Goal: Task Accomplishment & Management: Use online tool/utility

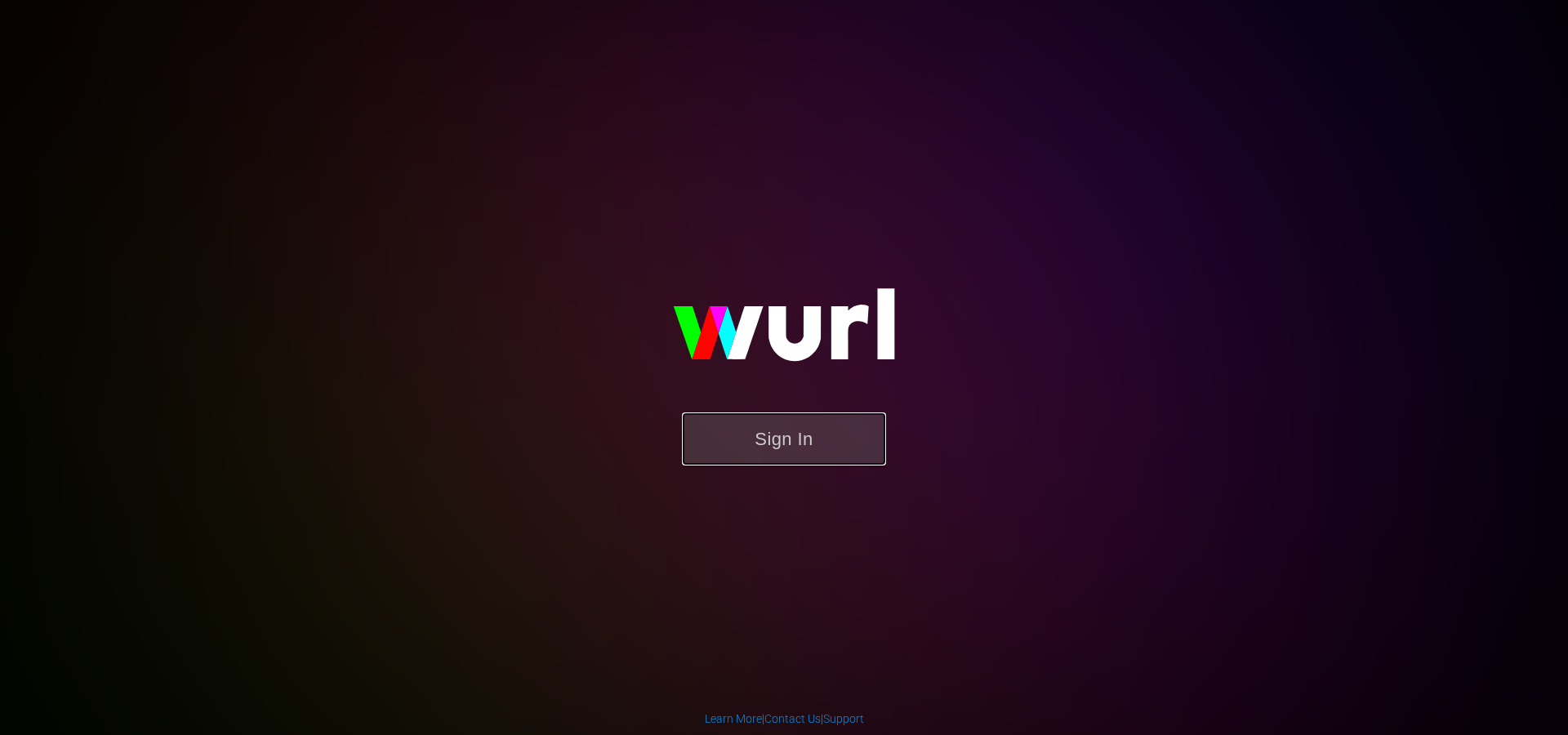
click at [765, 421] on button "Sign In" at bounding box center [784, 439] width 204 height 53
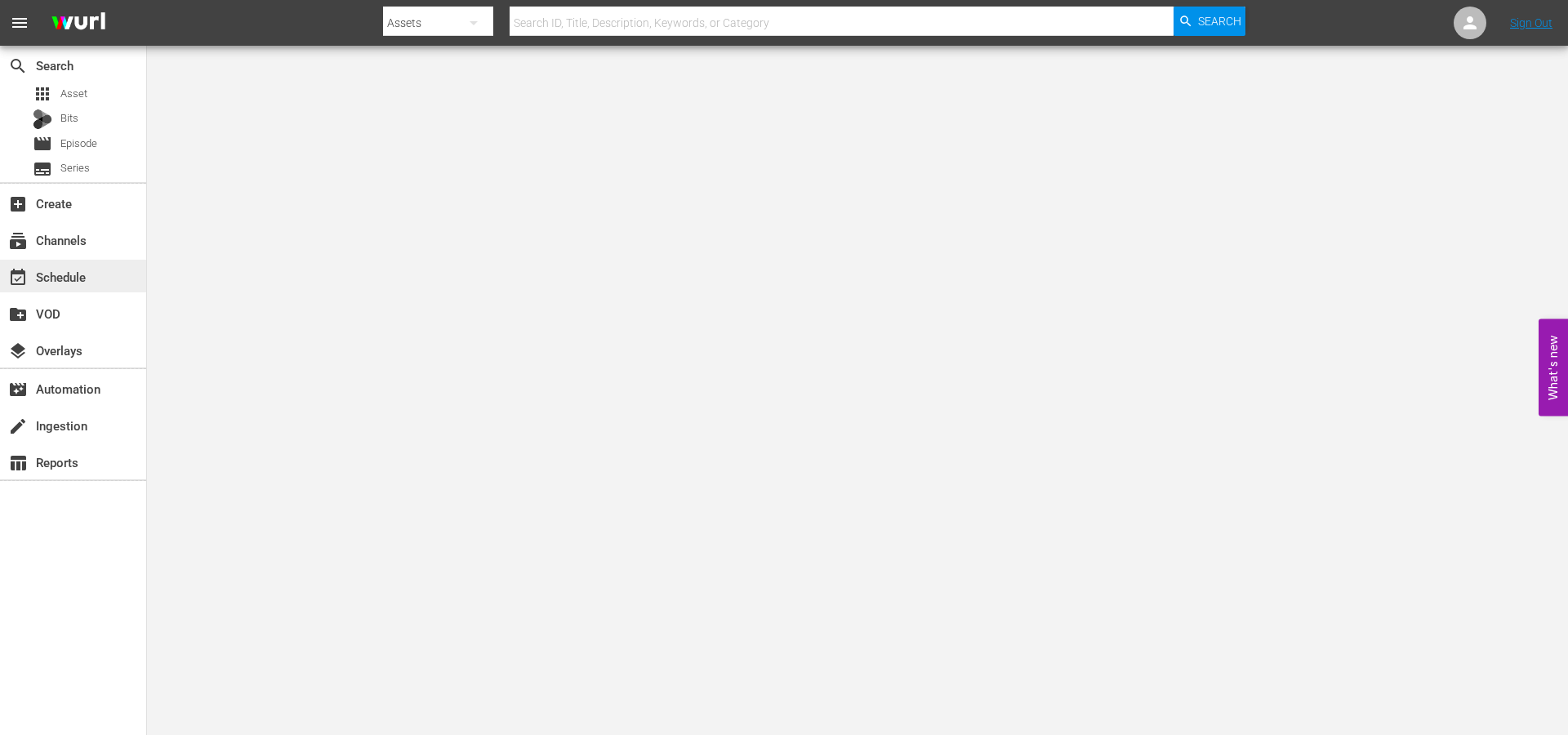
click at [69, 272] on div "event_available Schedule" at bounding box center [45, 275] width 91 height 15
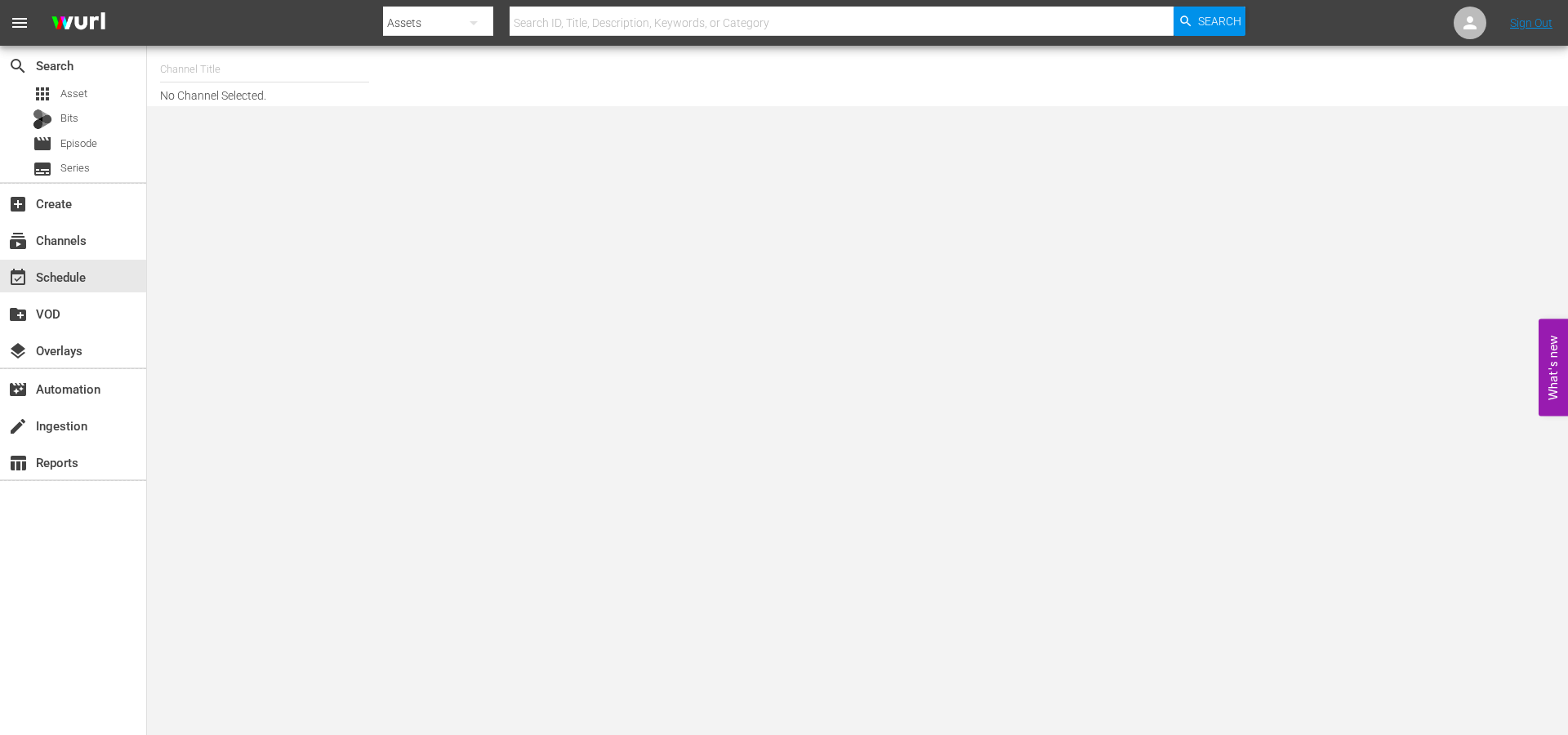
click at [174, 61] on input "text" at bounding box center [265, 70] width 209 height 40
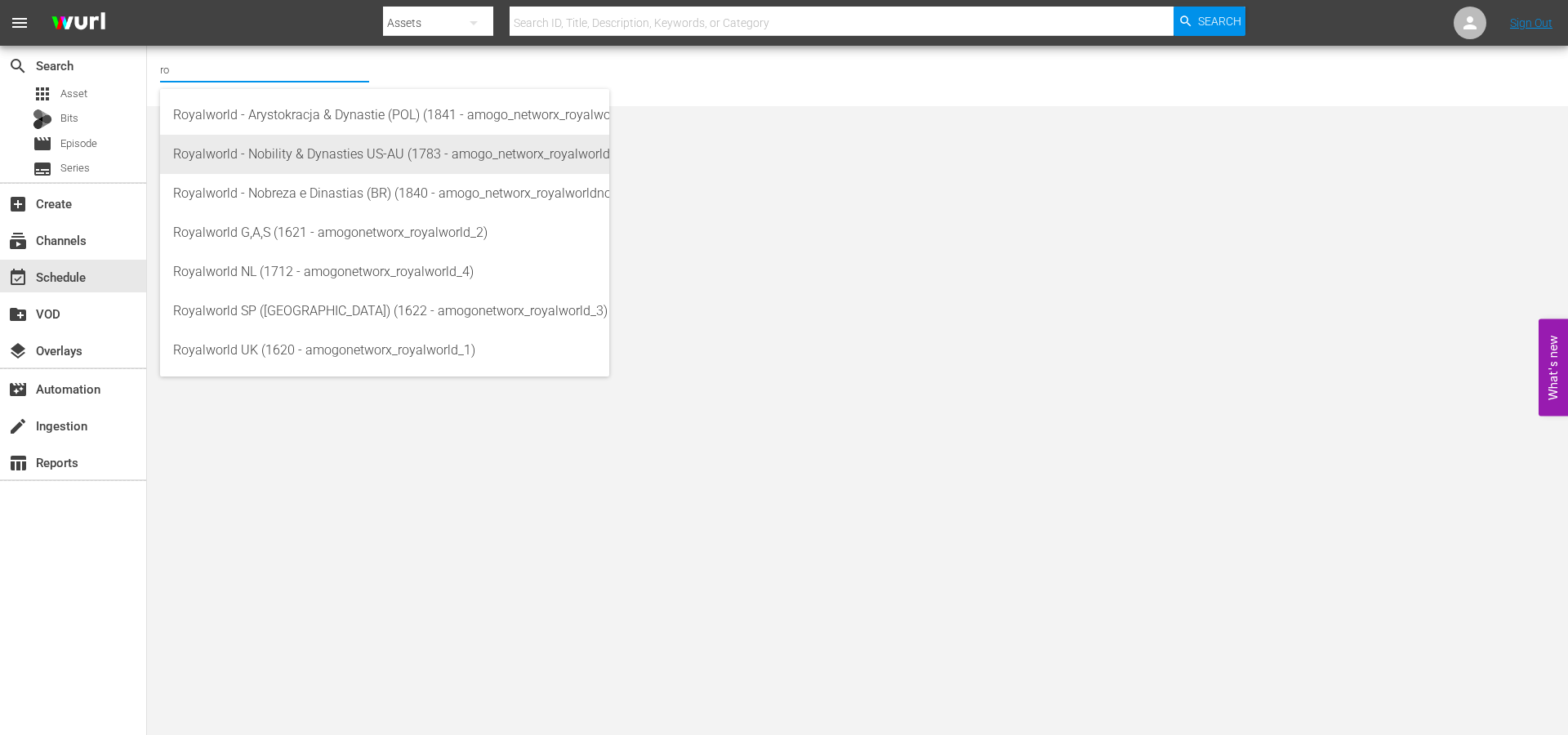
click at [282, 153] on div "Royalworld - Nobility & Dynasties US-AU (1783 - amogo_networx_royalworldnobilit…" at bounding box center [384, 155] width 423 height 40
type input "Royalworld - Nobility & Dynasties US-AU (1783 - amogo_networx_royalworldnobilit…"
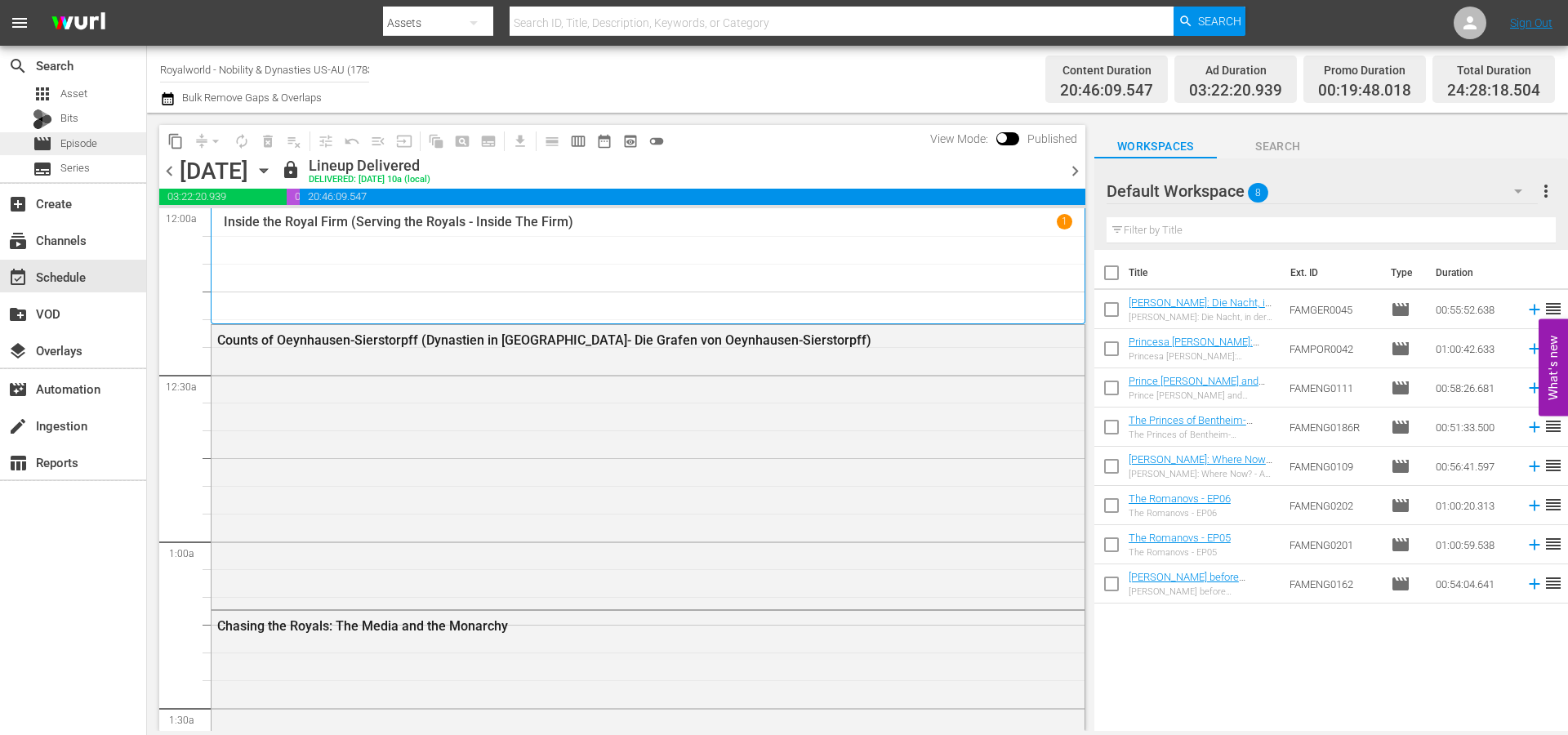
click at [96, 143] on span "Episode" at bounding box center [78, 144] width 37 height 16
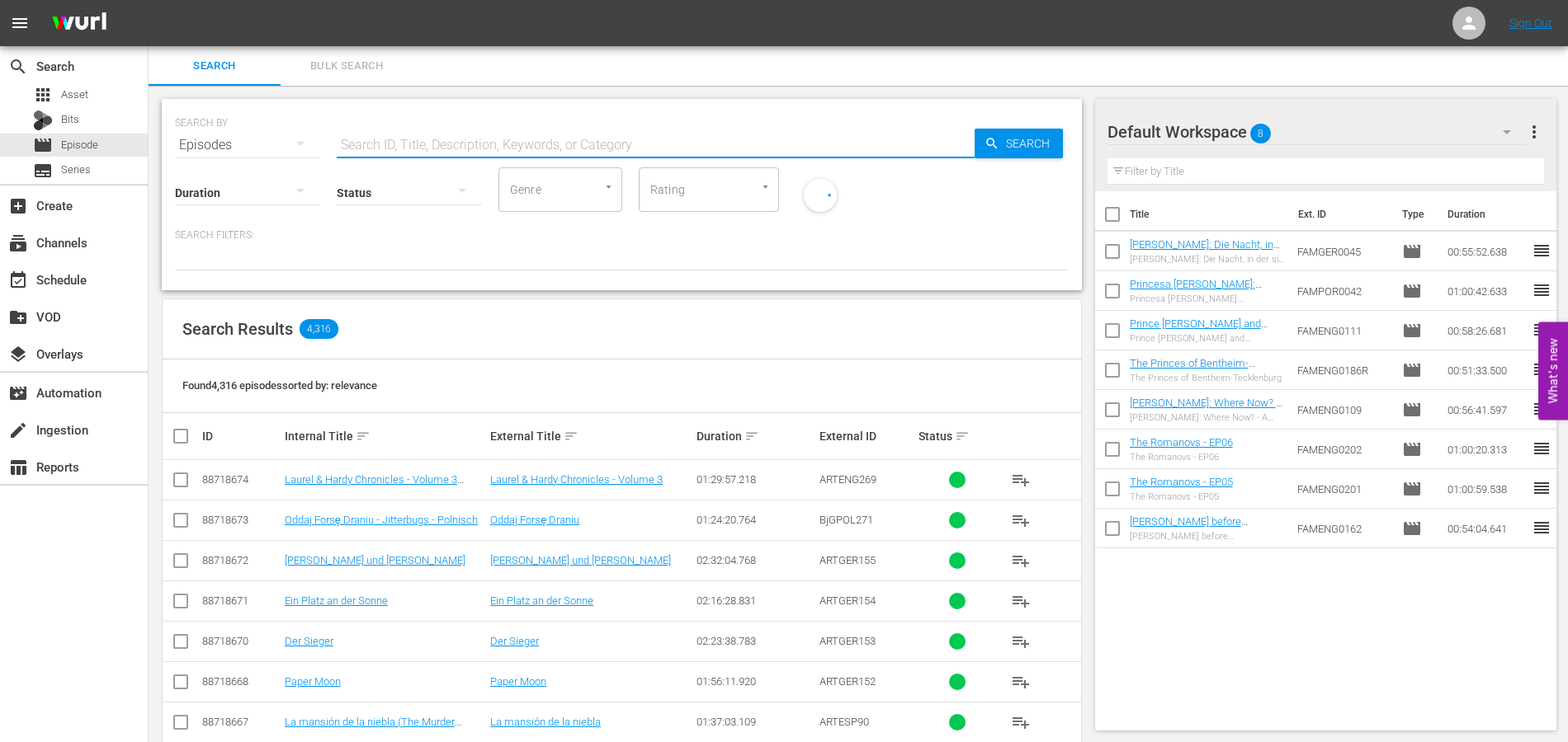
click at [399, 144] on input "text" at bounding box center [655, 145] width 638 height 40
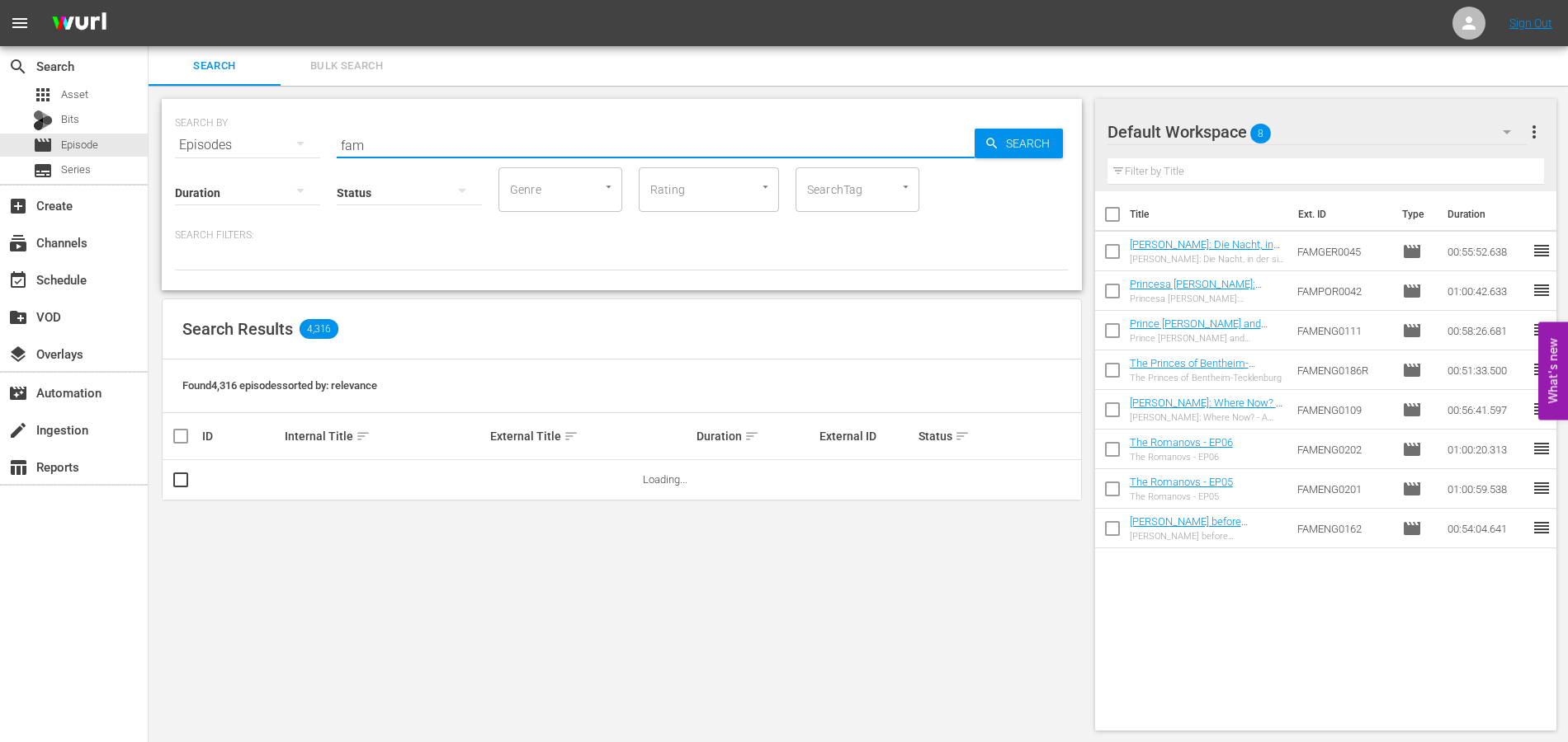
type input "fameng"
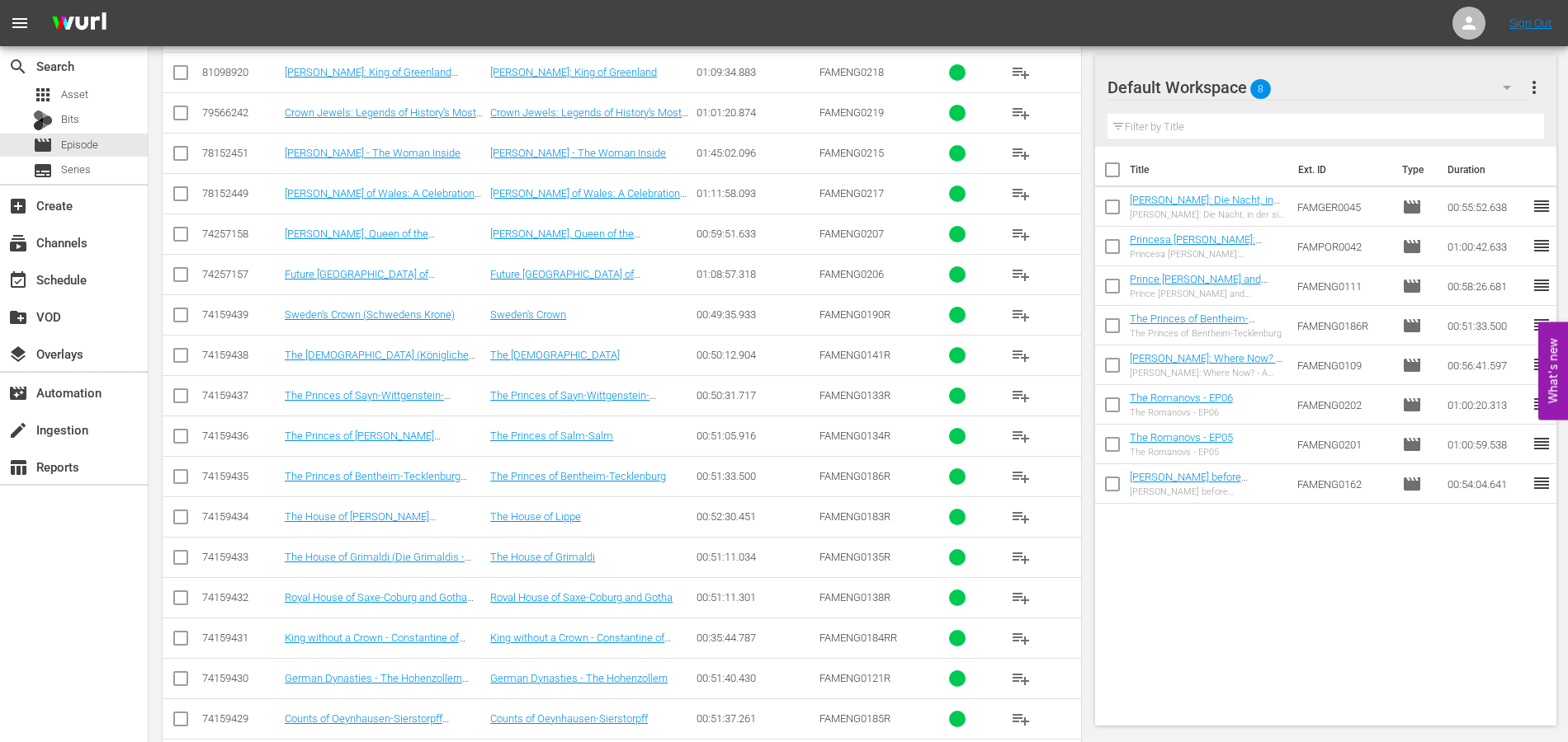
scroll to position [440, 0]
